Goal: Book appointment/travel/reservation

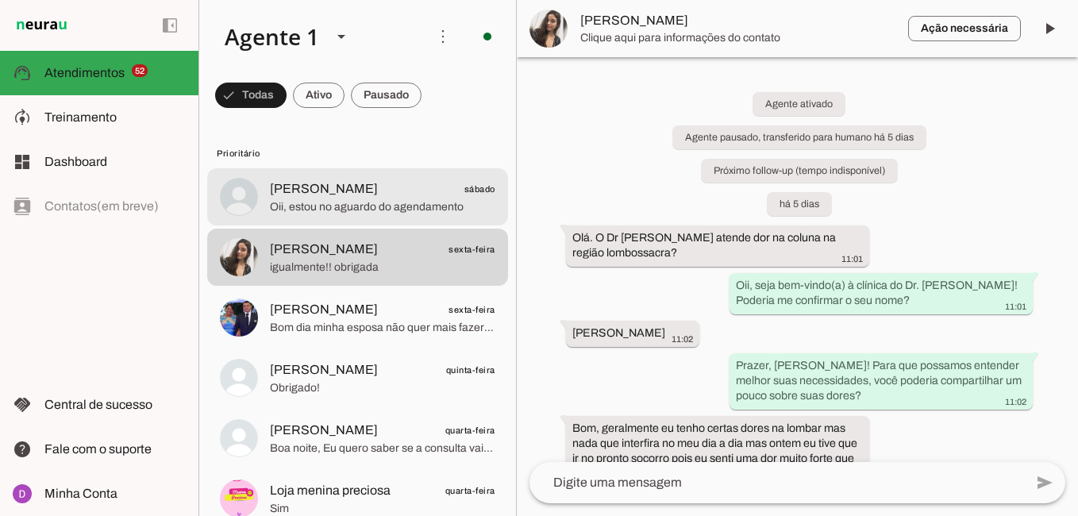
click at [346, 204] on span "Oii, estou no aguardo do agendamento" at bounding box center [382, 207] width 225 height 16
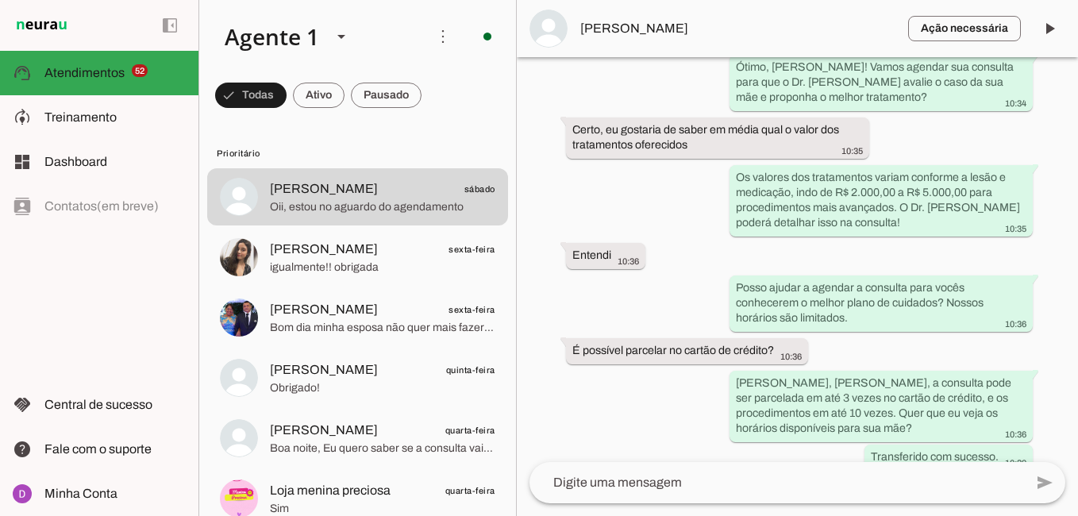
scroll to position [1287, 0]
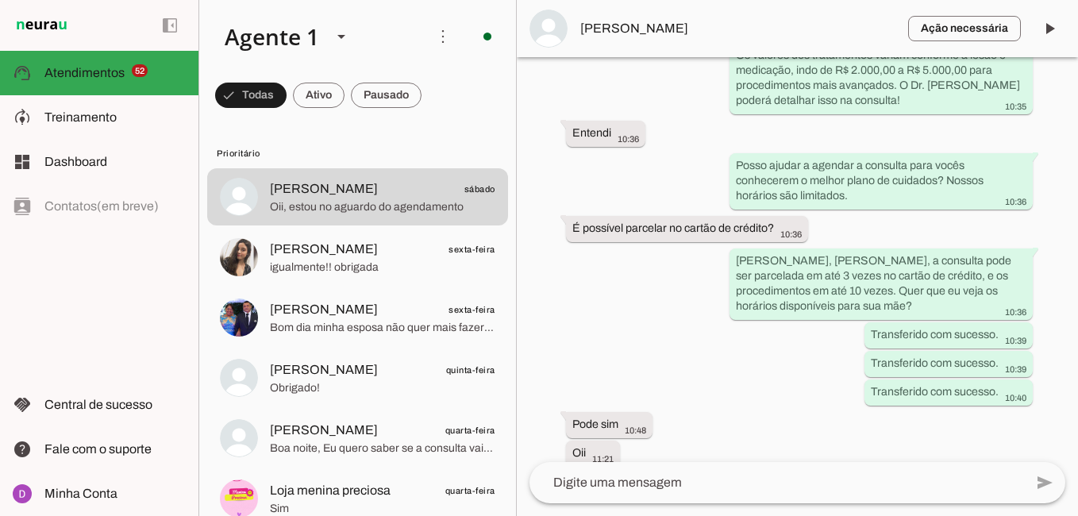
click at [746, 475] on textarea at bounding box center [776, 482] width 494 height 19
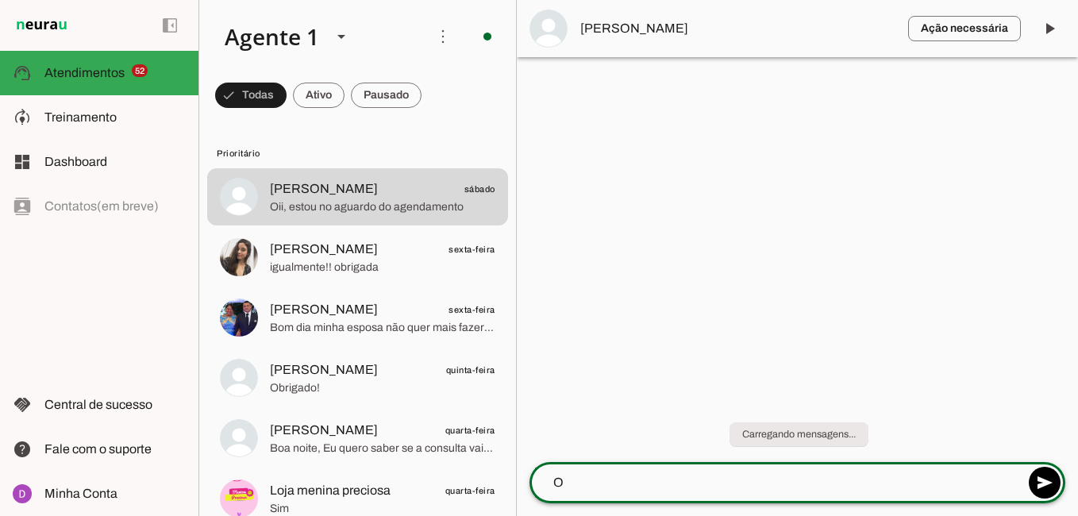
scroll to position [0, 0]
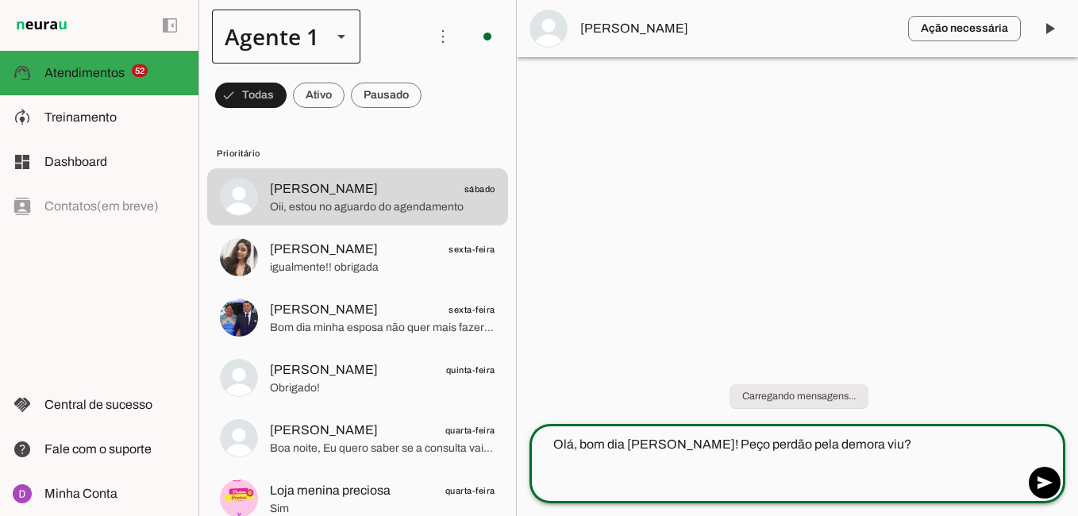
type textarea "Olá, bom dia [PERSON_NAME]! Peço perdão pela demora viu?"
type md-outlined-text-field "Olá, bom dia [PERSON_NAME]! Peço perdão pela demora viu?"
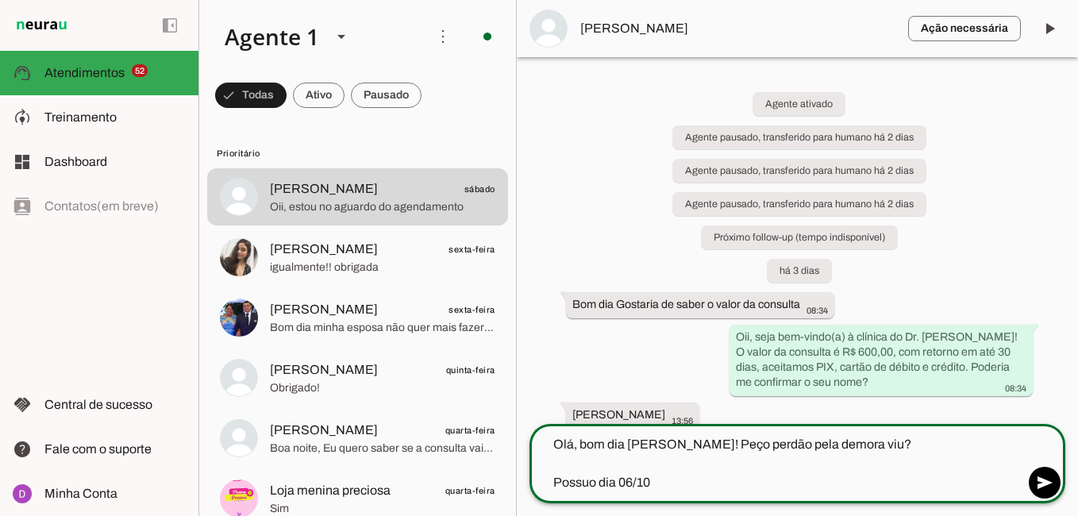
type textarea "Olá, bom dia [PERSON_NAME]! Peço perdão pela demora viu? Possuo dia 06/10"
type md-outlined-text-field "Olá, bom dia [PERSON_NAME]! Peço perdão pela demora viu? Possuo dia 06/10"
click at [632, 482] on textarea "Olá, bom dia [PERSON_NAME]! Peço perdão pela demora viu? Possuo dia 06/10" at bounding box center [776, 463] width 494 height 57
click at [662, 486] on textarea "Olá, bom dia [PERSON_NAME]! Peço perdão pela demora viu? Possuo dia 03/10" at bounding box center [776, 463] width 494 height 57
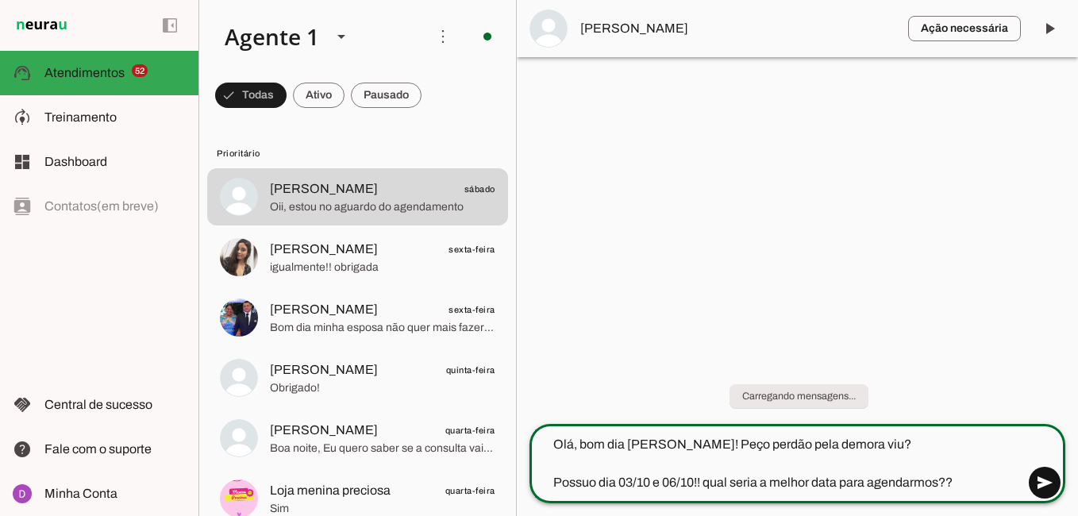
type textarea "Olá, bom dia [PERSON_NAME]! Peço perdão pela demora viu? Possuo dia 03/10 e 06/…"
type md-outlined-text-field "Olá, bom dia [PERSON_NAME]! Peço perdão pela demora viu? Possuo dia 03/10 e 06/…"
click at [1042, 476] on span at bounding box center [1044, 483] width 38 height 38
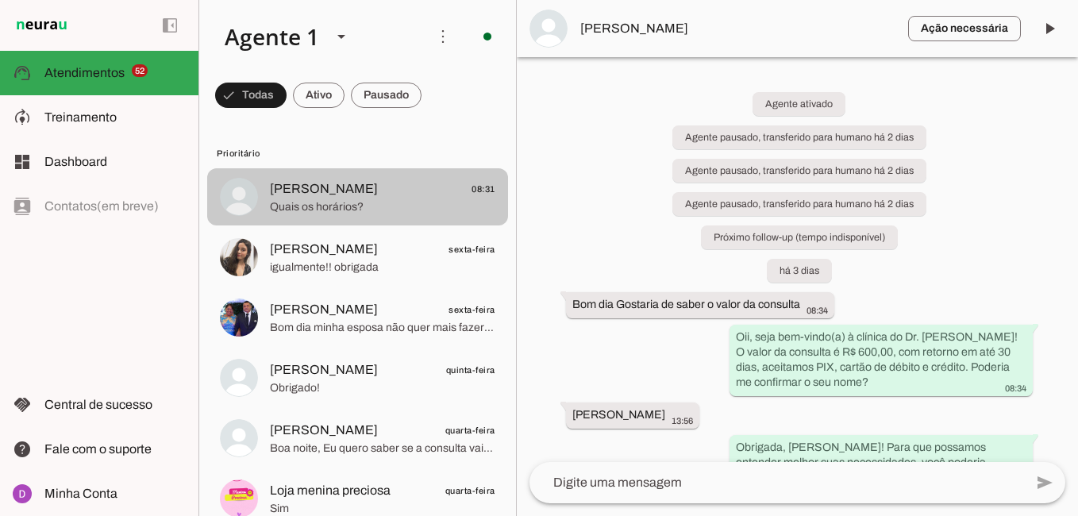
click at [328, 199] on span "Quais os horários?" at bounding box center [382, 207] width 225 height 16
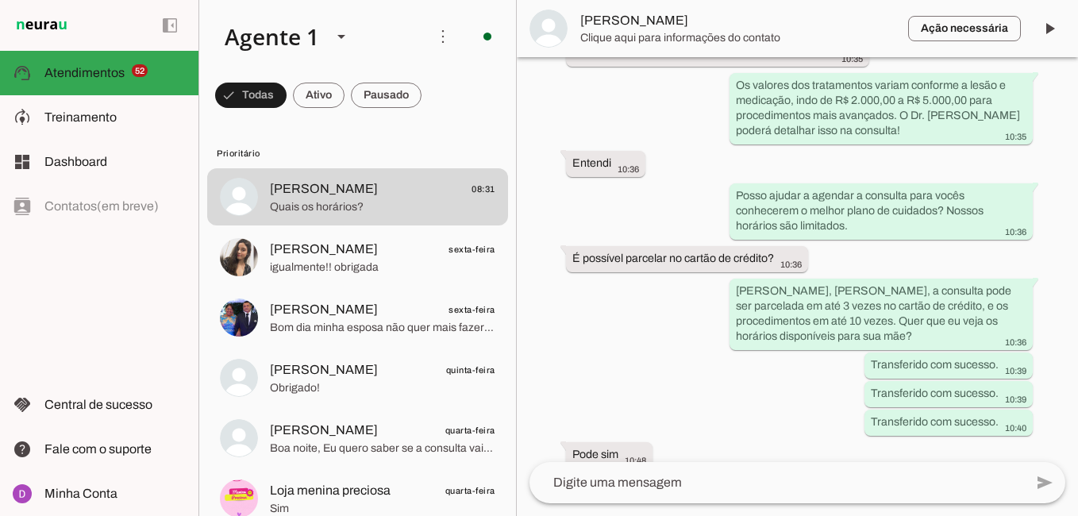
scroll to position [1447, 0]
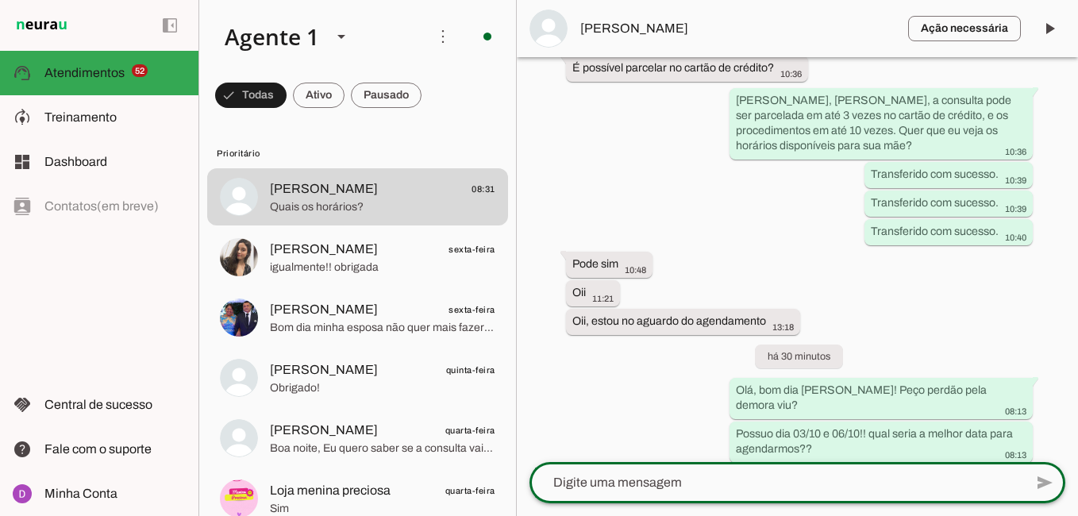
click at [668, 489] on div at bounding box center [776, 482] width 494 height 41
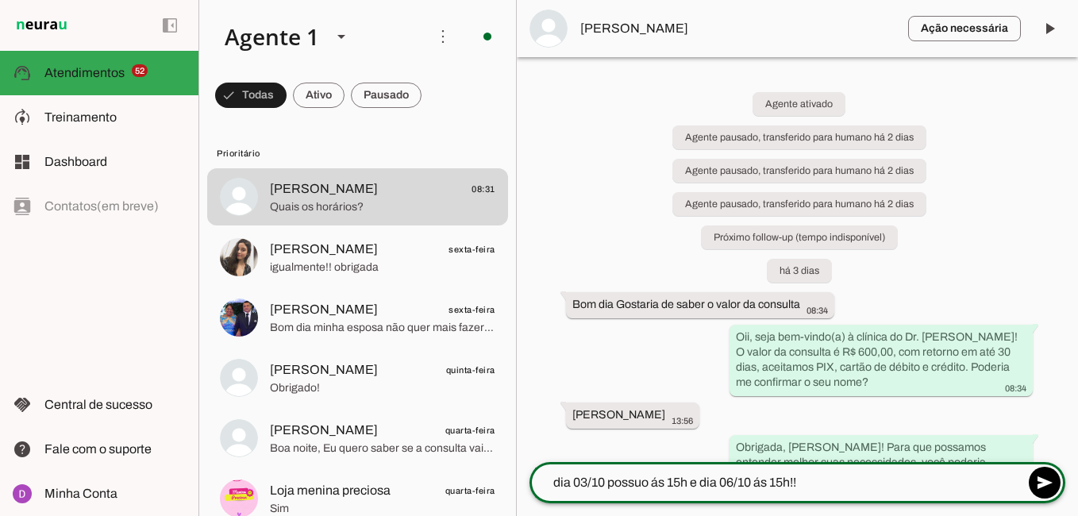
click at [786, 479] on textarea "dia 03/10 possuo ás 15h e dia 06/10 ás 15h!!" at bounding box center [776, 482] width 494 height 19
type textarea "dia 03/10 possuo ás 15h e dia 06/10 ás 09h!!"
type md-outlined-text-field "dia 03/10 possuo ás 15h e dia 06/10 ás 09h!!"
click at [852, 486] on textarea "dia 03/10 possuo ás 15h e dia 06/10 ás 09h!!" at bounding box center [776, 482] width 494 height 19
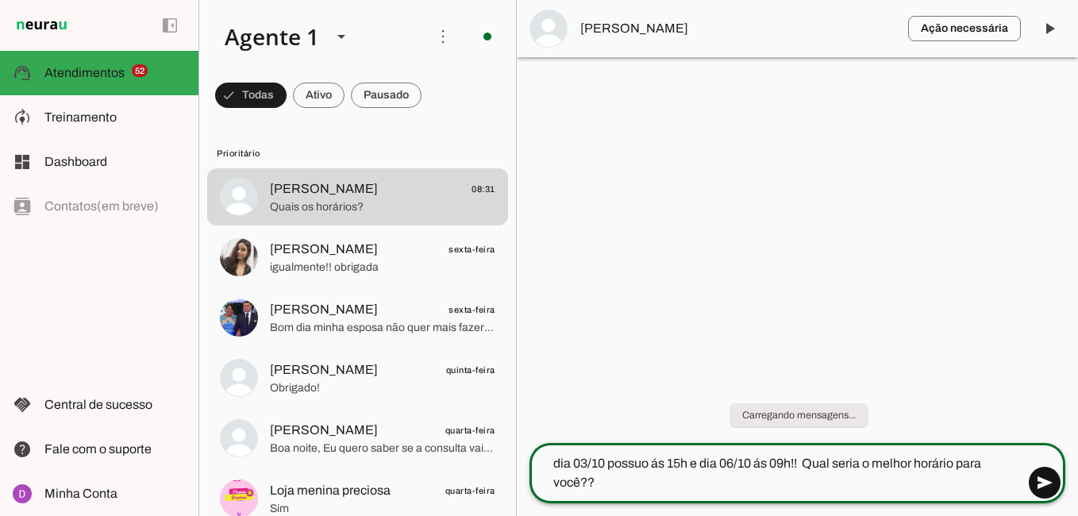
type textarea "dia 03/10 possuo ás 15h e dia 06/10 ás 09h!! Qual seria o melhor horário para v…"
type md-outlined-text-field "dia 03/10 possuo ás 15h e dia 06/10 ás 09h!! Qual seria o melhor horário para v…"
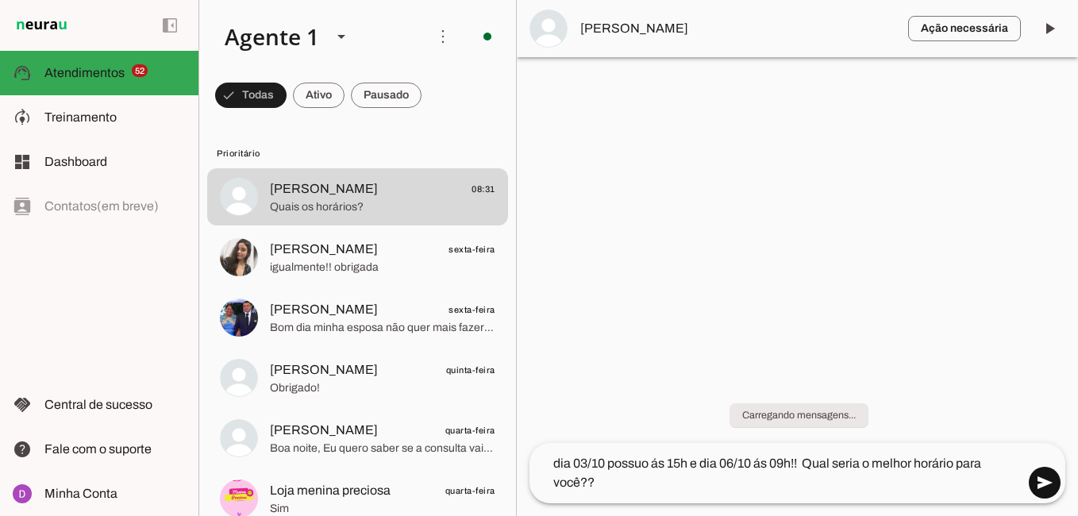
click at [1044, 480] on span at bounding box center [1044, 483] width 38 height 38
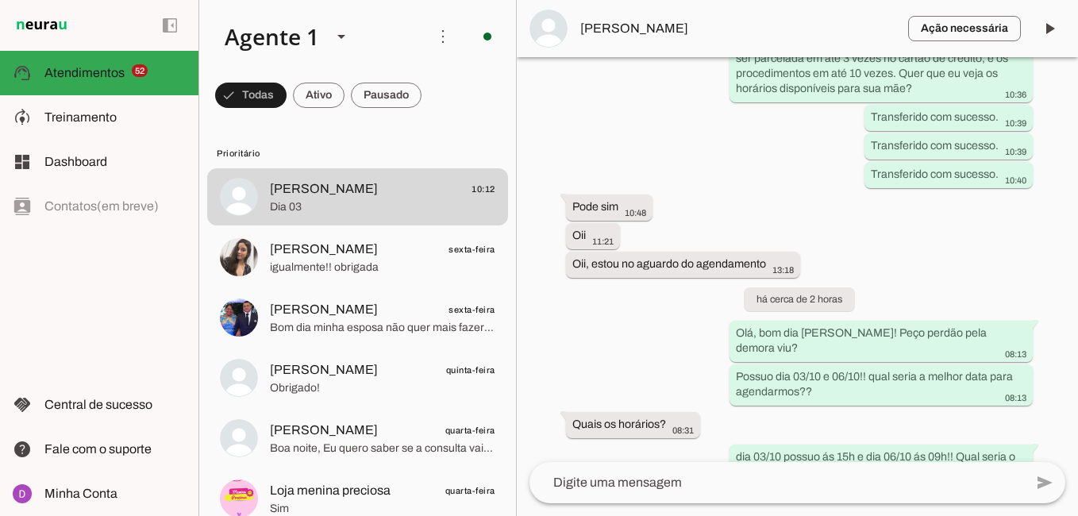
scroll to position [1527, 0]
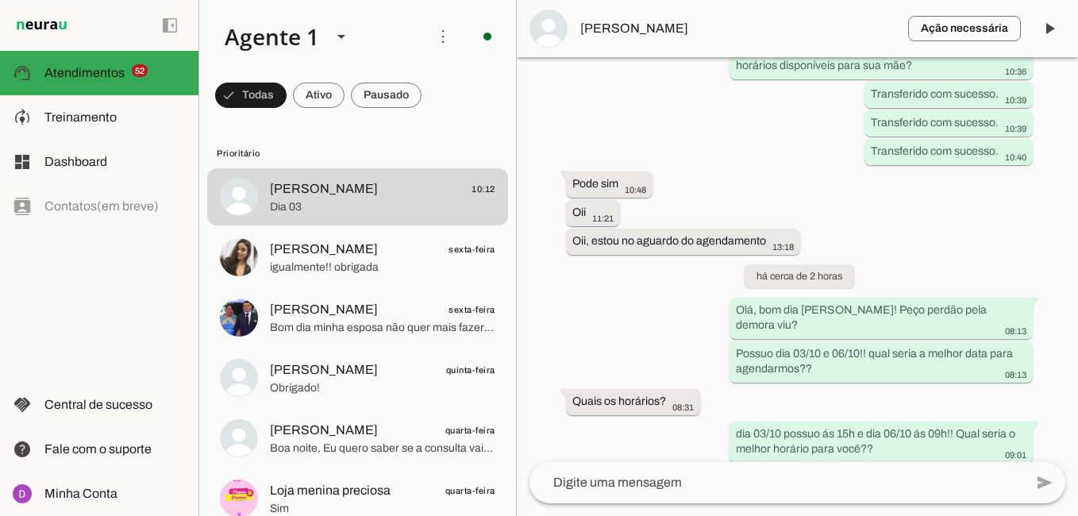
click at [619, 477] on textarea at bounding box center [776, 482] width 494 height 19
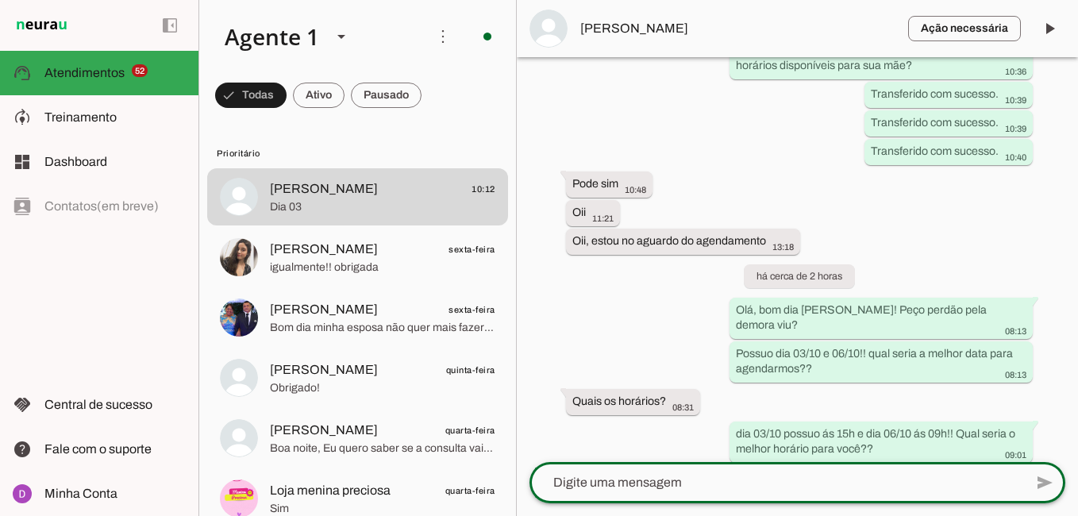
paste textarea "Perfeito! Agora, para agilizar um pouco o atendimento hoje e finalizarmos seu a…"
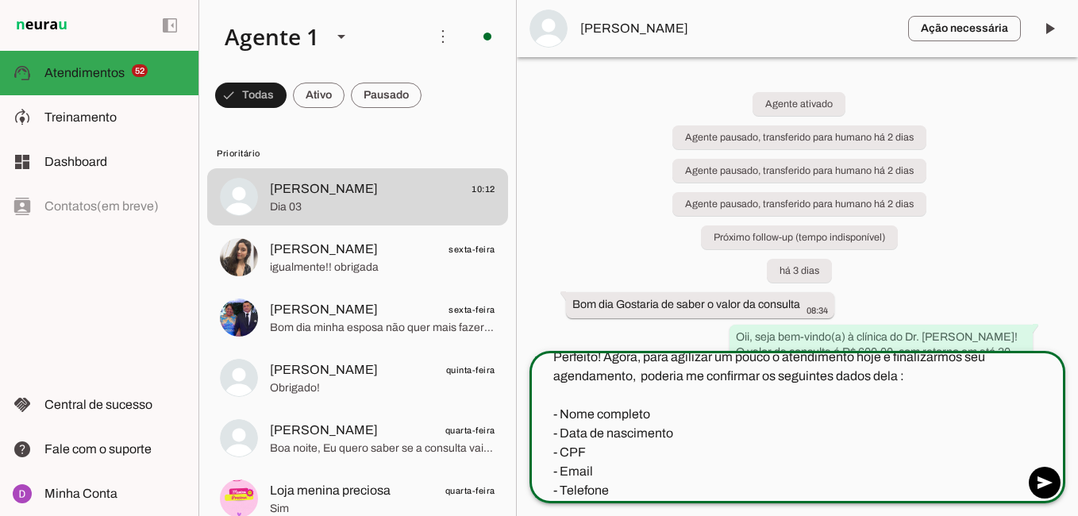
scroll to position [0, 0]
drag, startPoint x: 879, startPoint y: 364, endPoint x: 895, endPoint y: 375, distance: 18.9
click at [895, 375] on textarea "Perfeito! Agora, para agilizar um pouco o atendimento hoje e finalizarmos seu a…" at bounding box center [776, 424] width 494 height 152
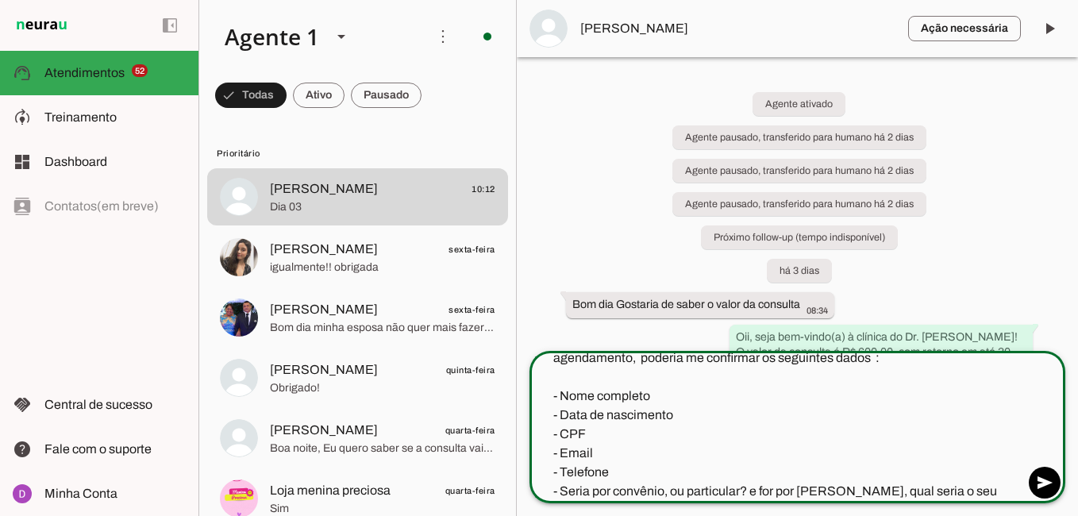
drag, startPoint x: 1002, startPoint y: 490, endPoint x: 551, endPoint y: 493, distance: 450.8
click at [551, 493] on textarea "Perfeito! Agora, para agilizar um pouco o atendimento hoje e finalizarmos seu a…" at bounding box center [776, 424] width 494 height 152
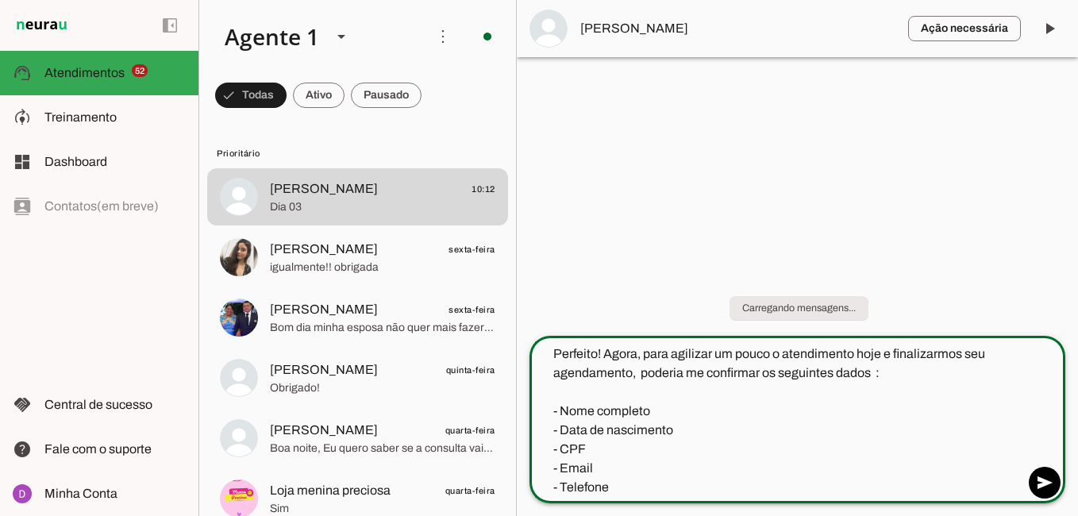
scroll to position [0, 0]
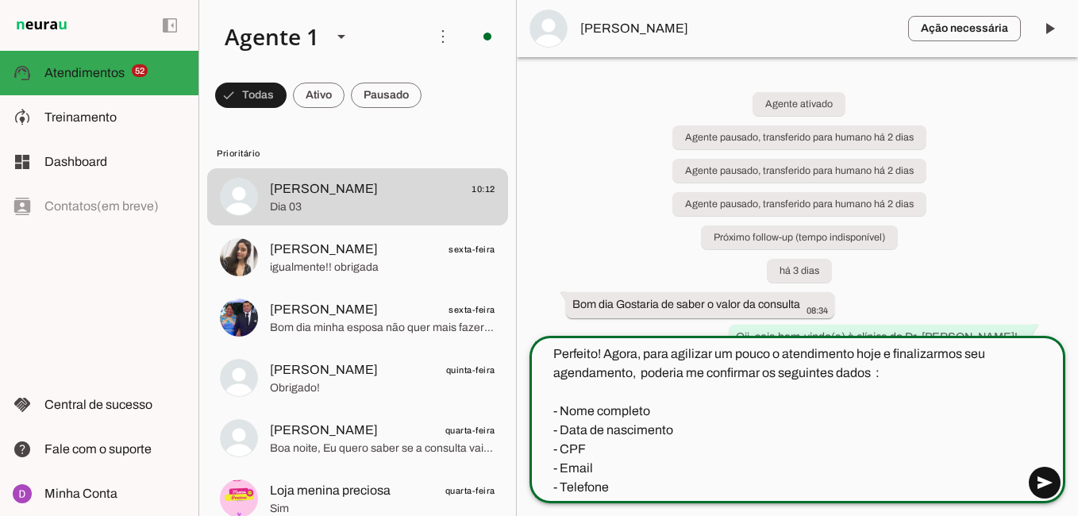
type textarea "Perfeito! Agora, para agilizar um pouco o atendimento hoje e finalizarmos seu a…"
type md-outlined-text-field "Perfeito! Agora, para agilizar um pouco o atendimento hoje e finalizarmos seu a…"
click at [1043, 487] on span at bounding box center [1044, 483] width 38 height 38
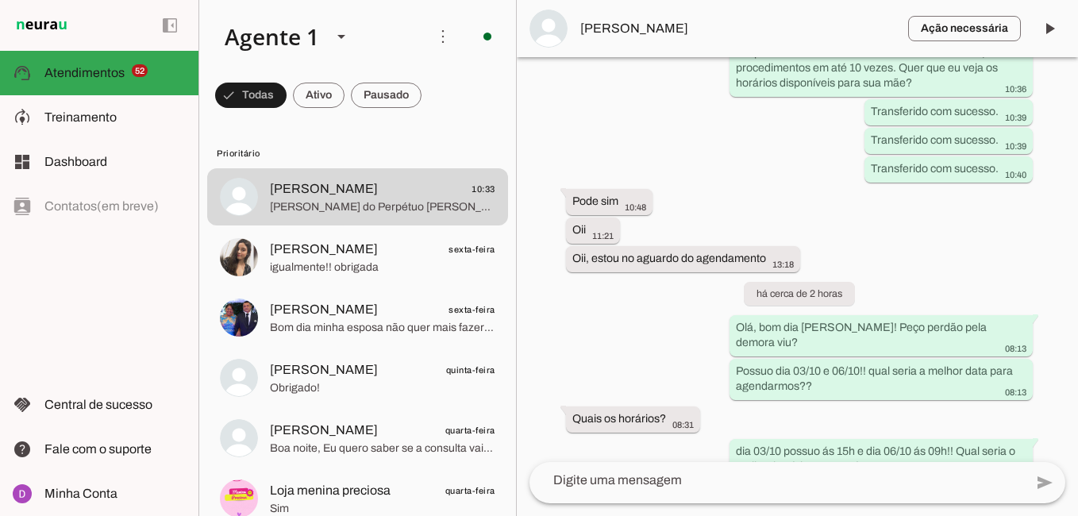
scroll to position [1696, 0]
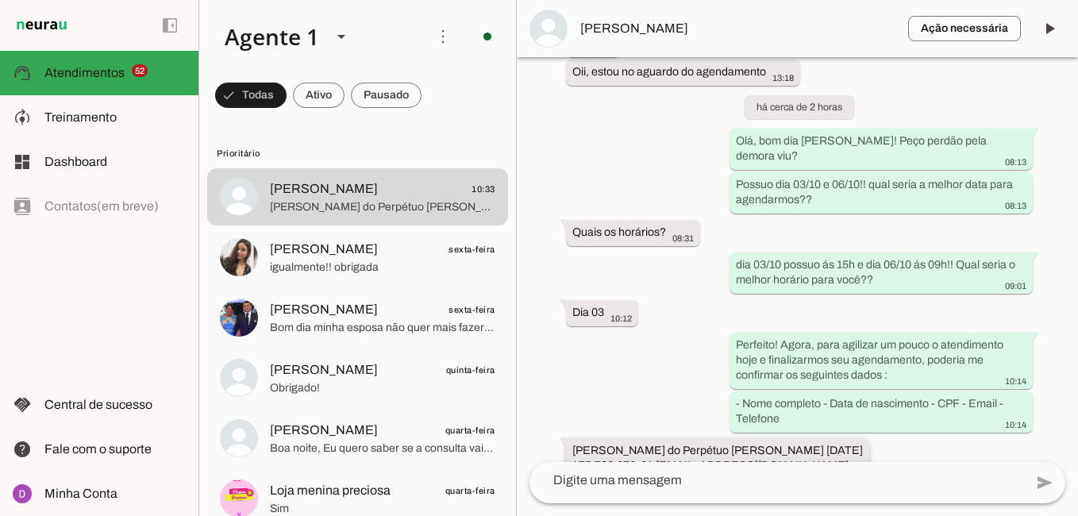
drag, startPoint x: 571, startPoint y: 403, endPoint x: 758, endPoint y: 407, distance: 187.3
click at [758, 438] on whatsapp-message-bubble "[PERSON_NAME] do Perpétuo [PERSON_NAME] [DATE] 475.702.372-34 [EMAIL_ADDRESS][D…" at bounding box center [717, 466] width 303 height 56
drag, startPoint x: 788, startPoint y: 403, endPoint x: 855, endPoint y: 408, distance: 66.8
click at [855, 443] on div "[PERSON_NAME] do Perpétuo [PERSON_NAME] [DATE] 475.702.372-34 [EMAIL_ADDRESS][D…" at bounding box center [717, 468] width 290 height 50
drag, startPoint x: 802, startPoint y: 417, endPoint x: 784, endPoint y: 437, distance: 27.0
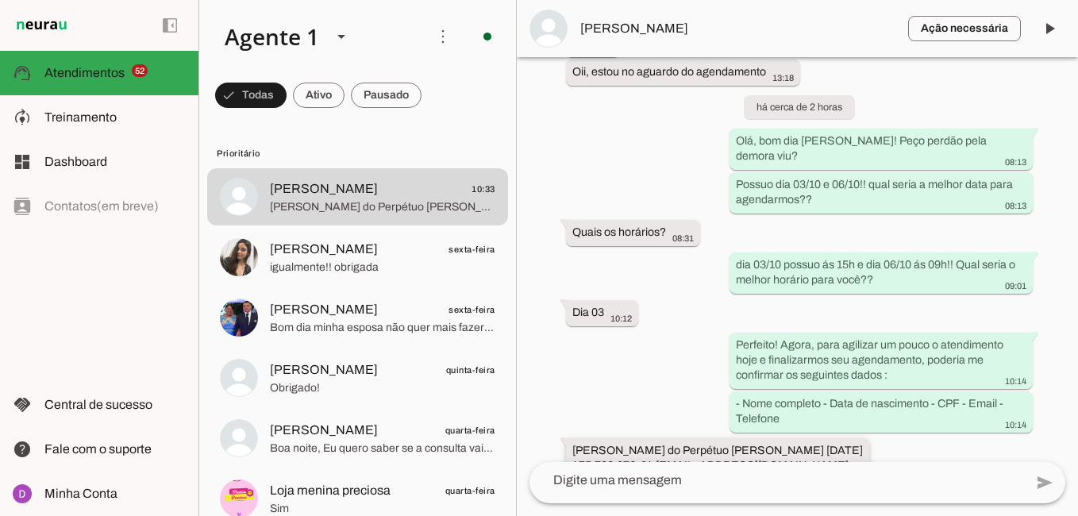
click at [784, 443] on div "[PERSON_NAME] do Perpétuo [PERSON_NAME] [DATE] 475.702.372-34 [EMAIL_ADDRESS][D…" at bounding box center [717, 468] width 290 height 50
drag, startPoint x: 658, startPoint y: 421, endPoint x: 797, endPoint y: 418, distance: 138.9
click at [0, 0] on slot "[PERSON_NAME] do Perpétuo [PERSON_NAME] [DATE] 475.702.372-34 [EMAIL_ADDRESS][D…" at bounding box center [0, 0] width 0 height 0
drag, startPoint x: 607, startPoint y: 433, endPoint x: 566, endPoint y: 399, distance: 53.6
click at [566, 438] on whatsapp-message-bubble "[PERSON_NAME] do Perpétuo [PERSON_NAME] [DATE] 475.702.372-34 [EMAIL_ADDRESS][D…" at bounding box center [717, 466] width 303 height 56
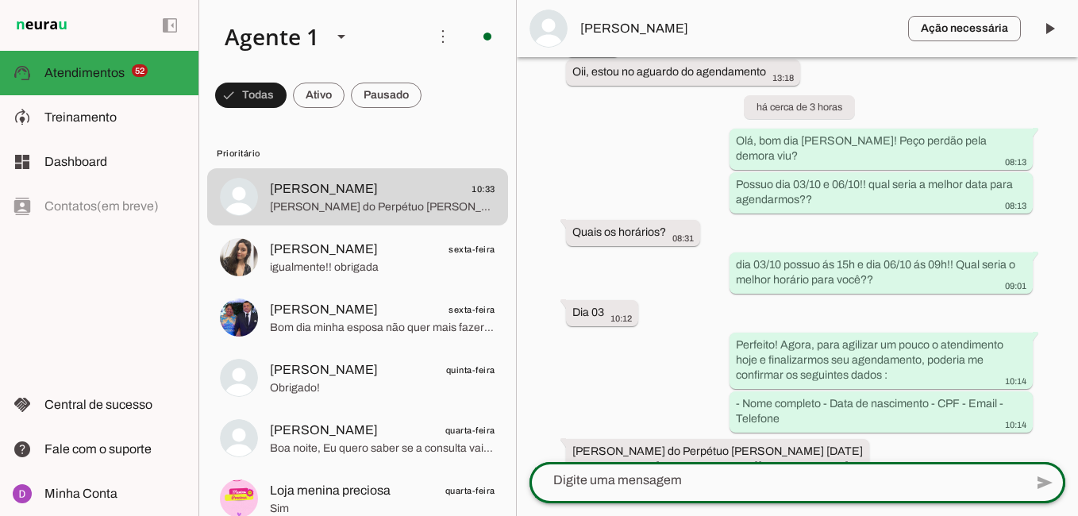
click at [825, 469] on div at bounding box center [776, 480] width 494 height 41
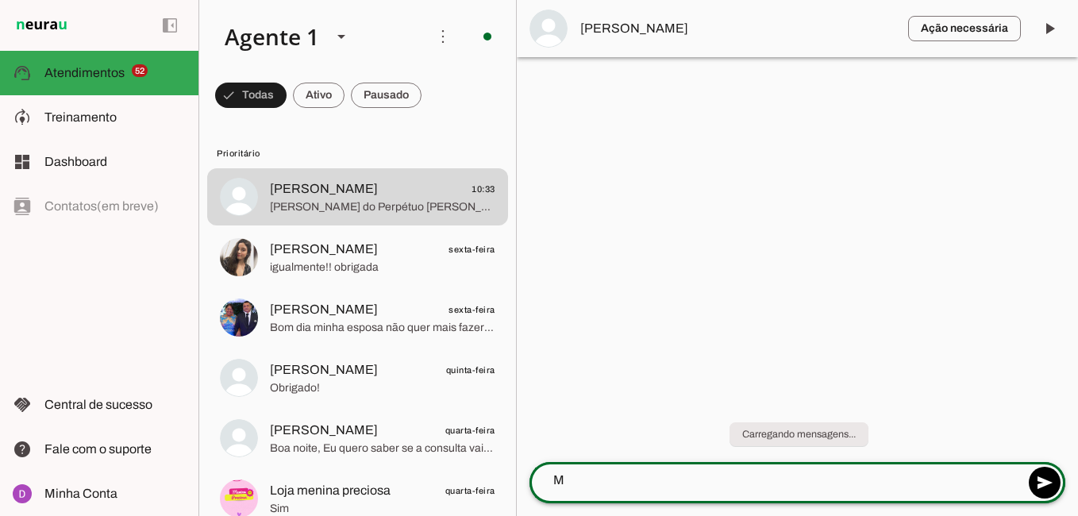
scroll to position [0, 0]
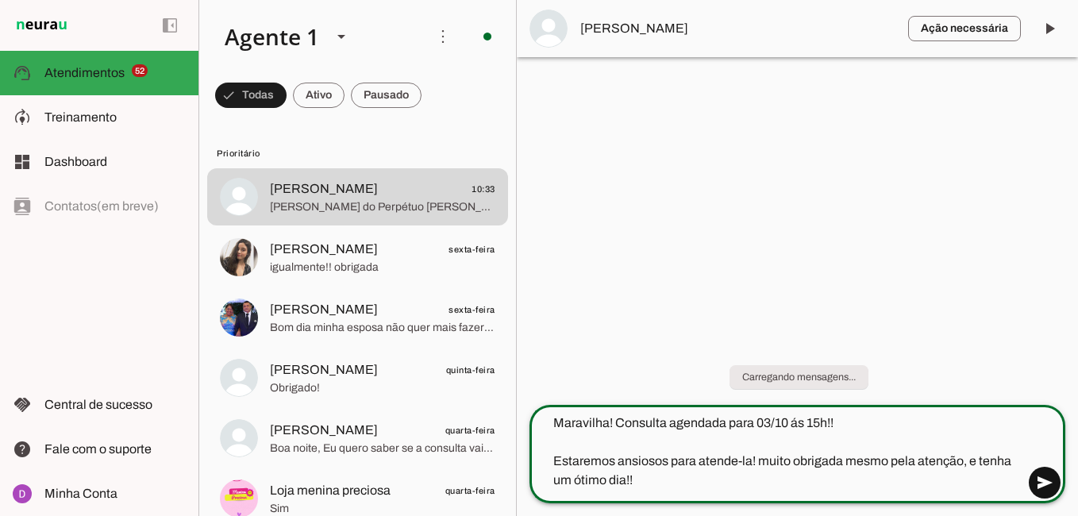
type textarea "Maravilha! Consulta agendada para 03/10 ás 15h!! Estaremos ansiosos para atende…"
type md-outlined-text-field "Maravilha! Consulta agendada para 03/10 ás 15h!! Estaremos ansiosos para atende…"
click at [1045, 491] on span at bounding box center [1044, 483] width 38 height 38
